Goal: Find specific page/section: Find specific page/section

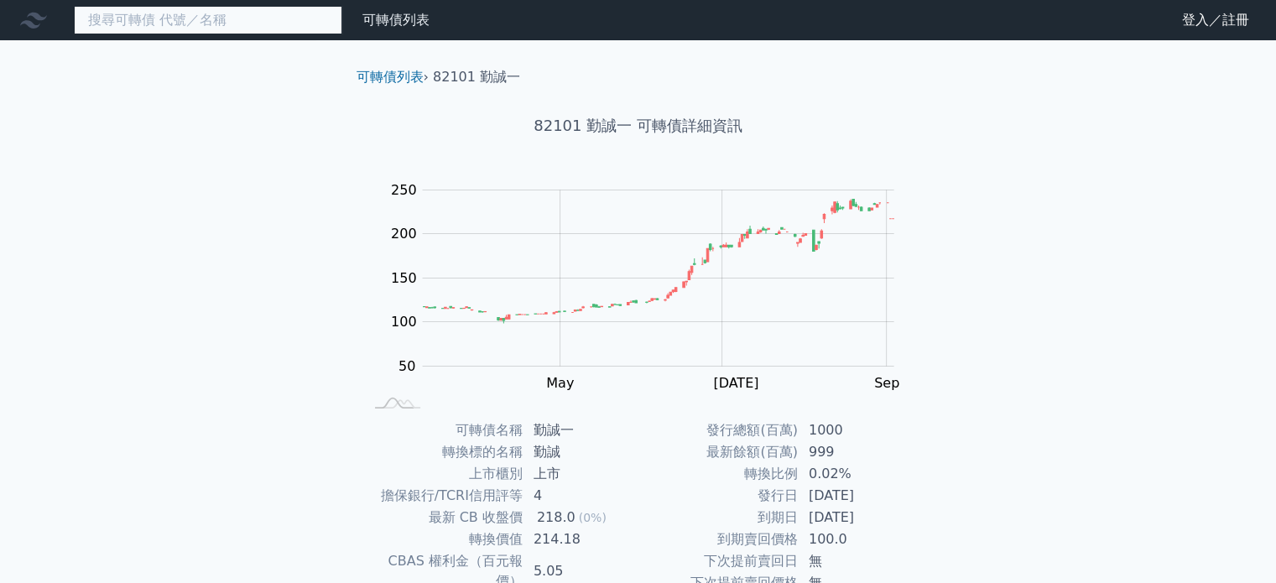
click at [124, 23] on input at bounding box center [208, 20] width 269 height 29
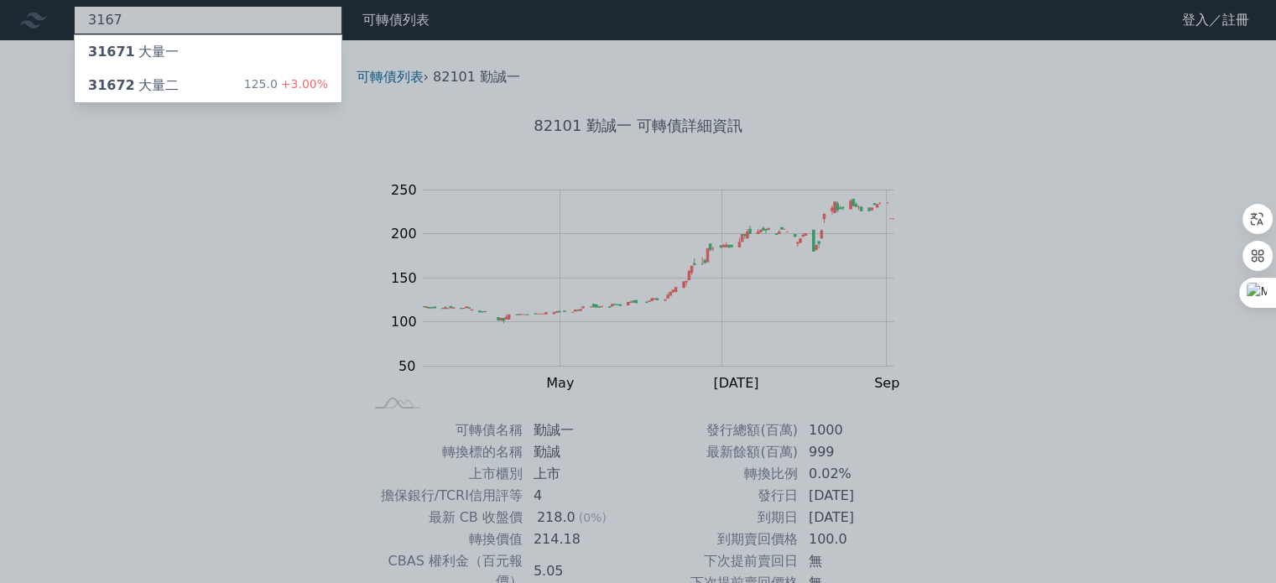
type input "3167"
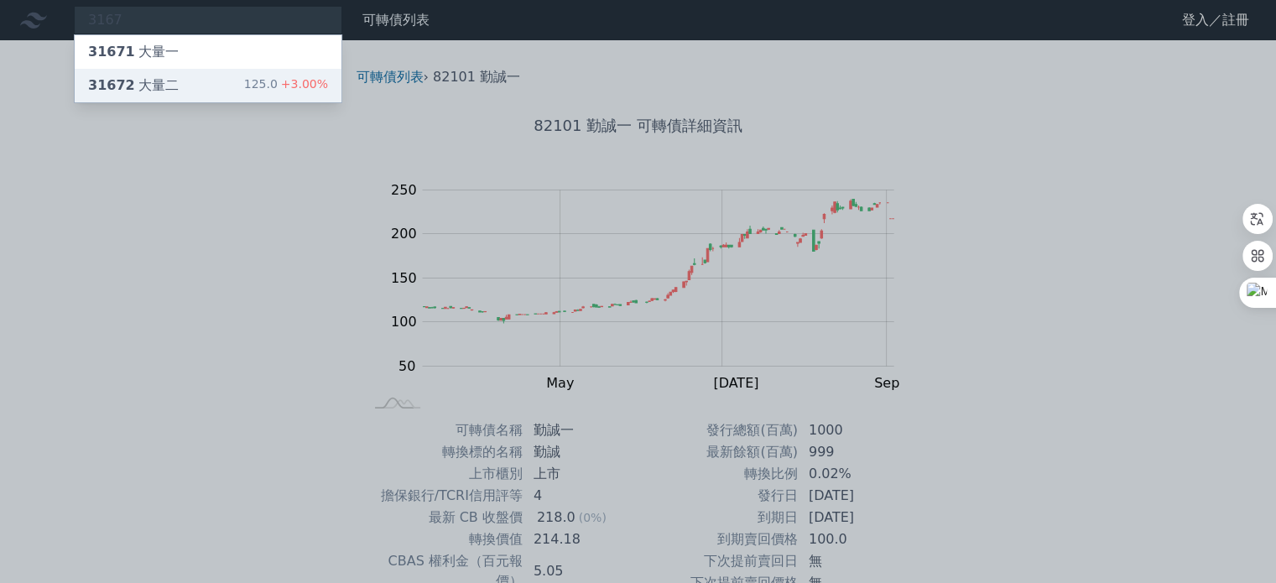
click at [130, 79] on div "31672 大量二" at bounding box center [133, 86] width 91 height 20
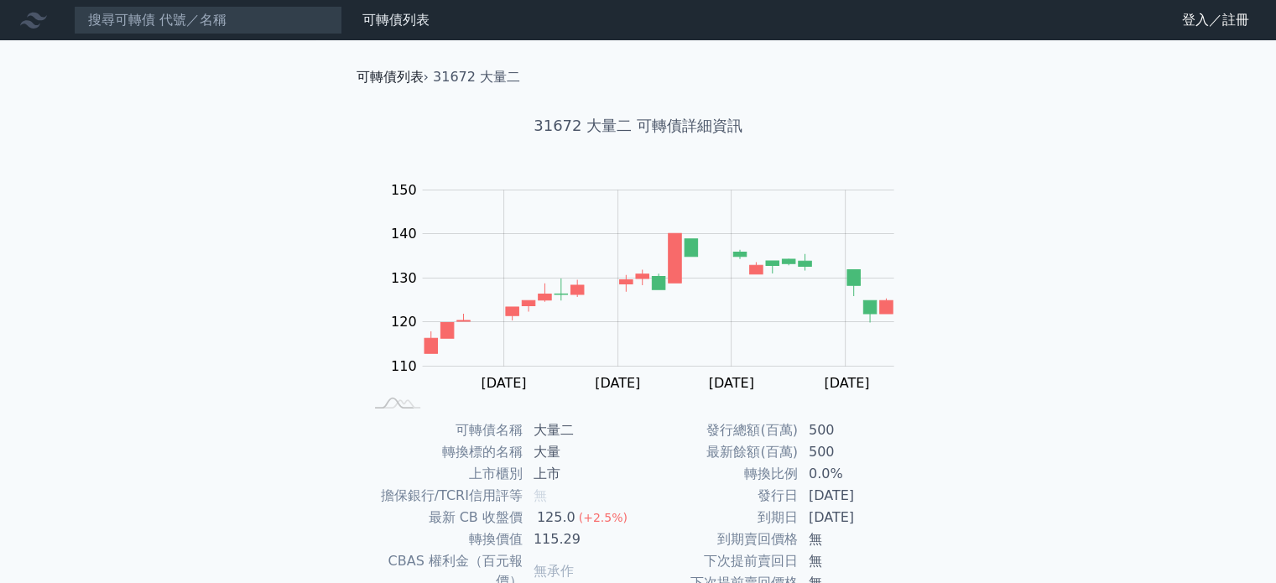
click at [406, 76] on link "可轉債列表" at bounding box center [390, 77] width 67 height 16
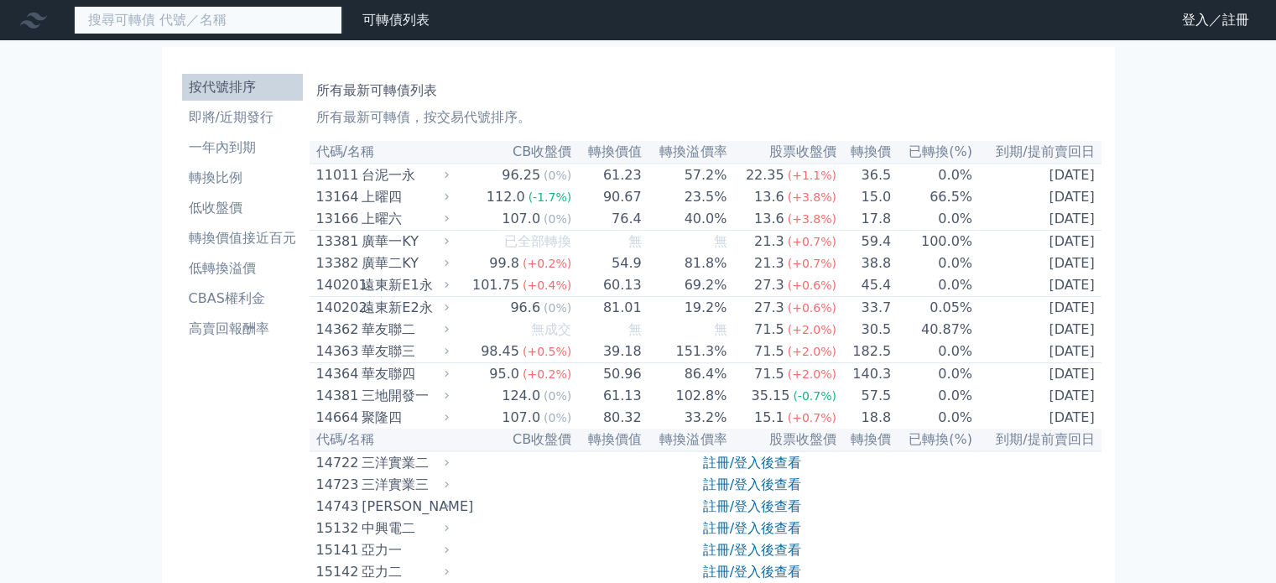
click at [185, 20] on input at bounding box center [208, 20] width 269 height 29
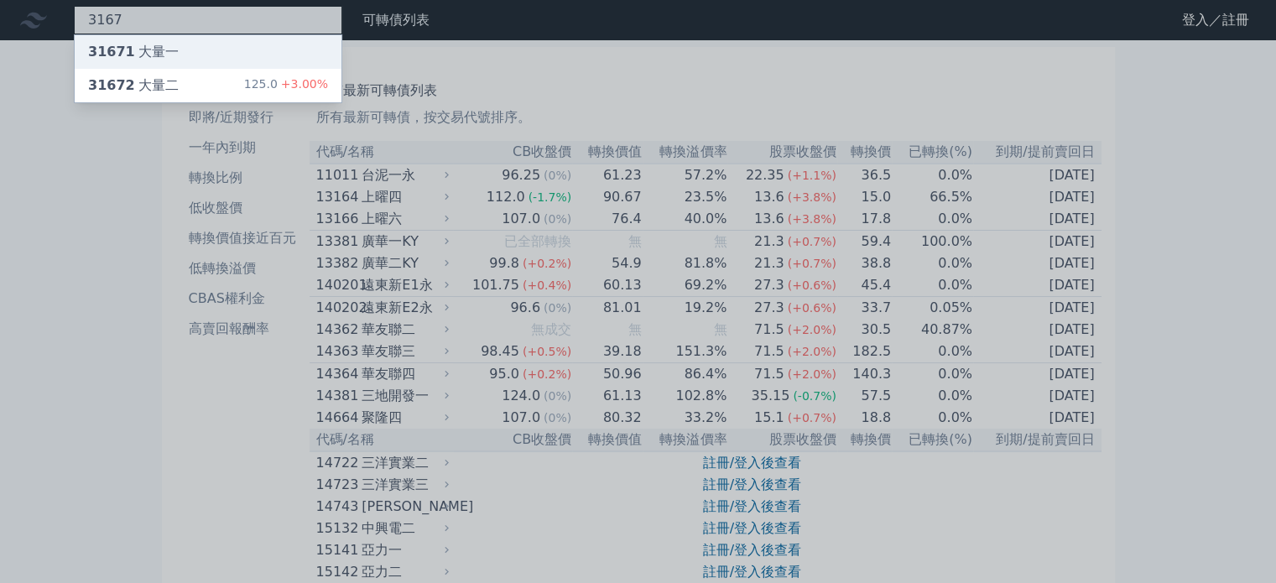
type input "3167"
click at [187, 59] on div "31671 大量一" at bounding box center [208, 52] width 267 height 34
